Goal: Navigation & Orientation: Find specific page/section

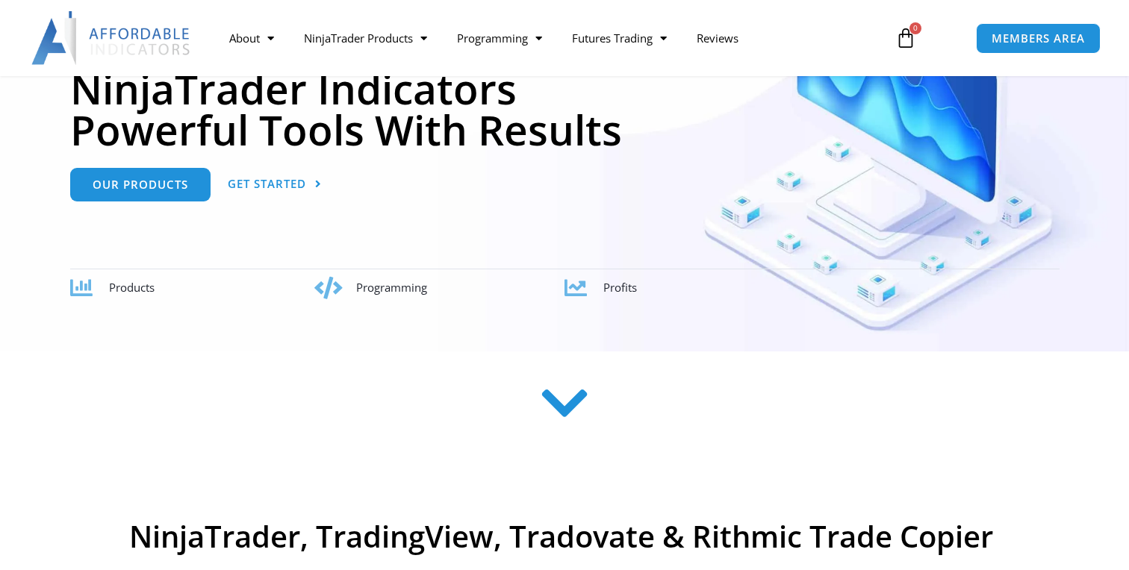
scroll to position [226, 0]
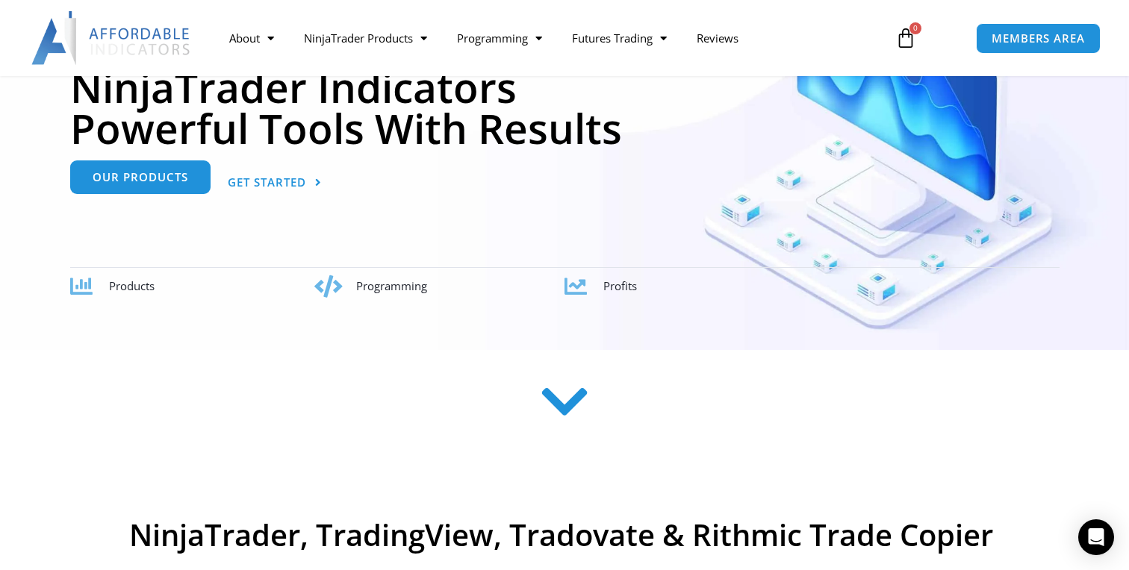
click at [178, 181] on span "Our Products" at bounding box center [141, 177] width 96 height 11
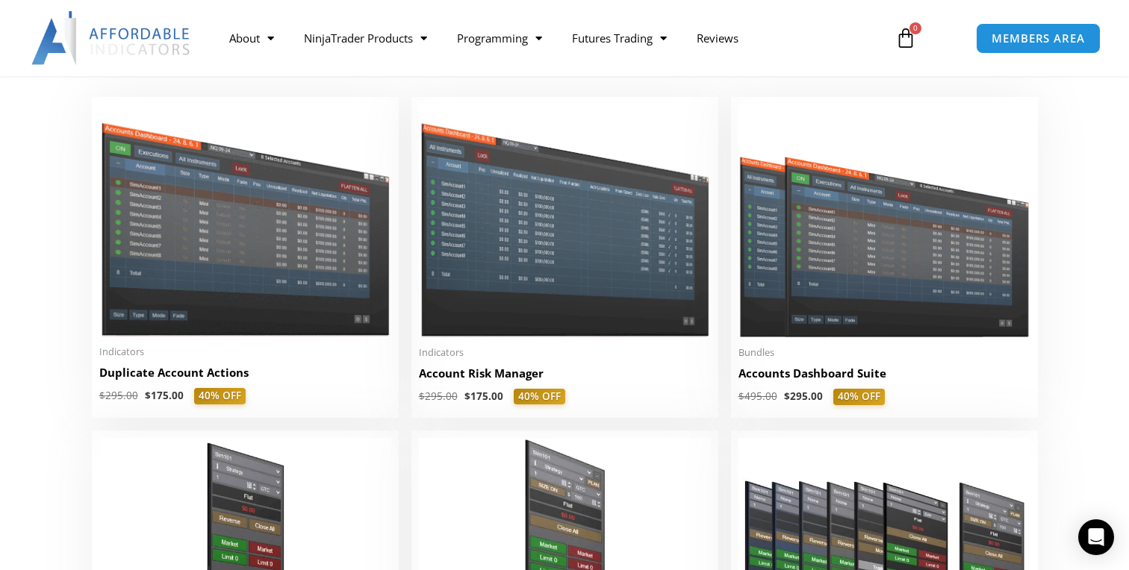
scroll to position [326, 0]
